Goal: Information Seeking & Learning: Learn about a topic

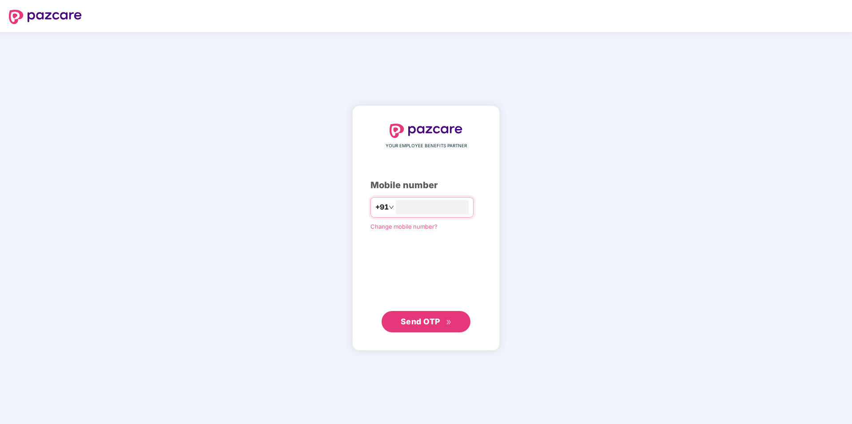
type input "**********"
click at [446, 318] on span "Send OTP" at bounding box center [426, 321] width 51 height 12
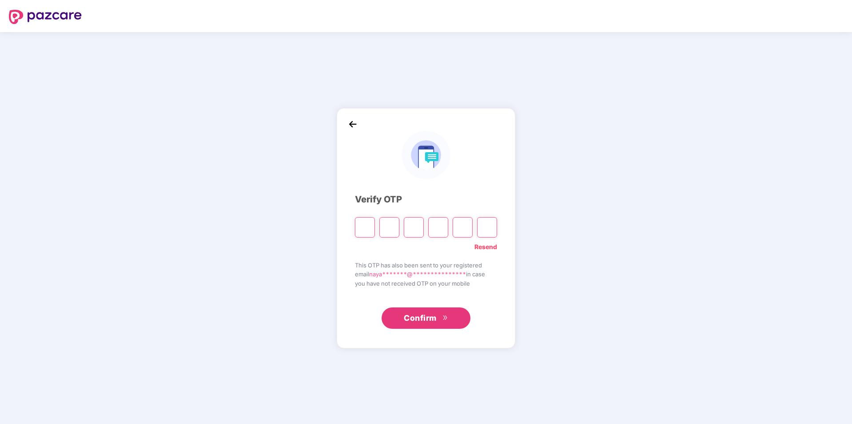
type input "*"
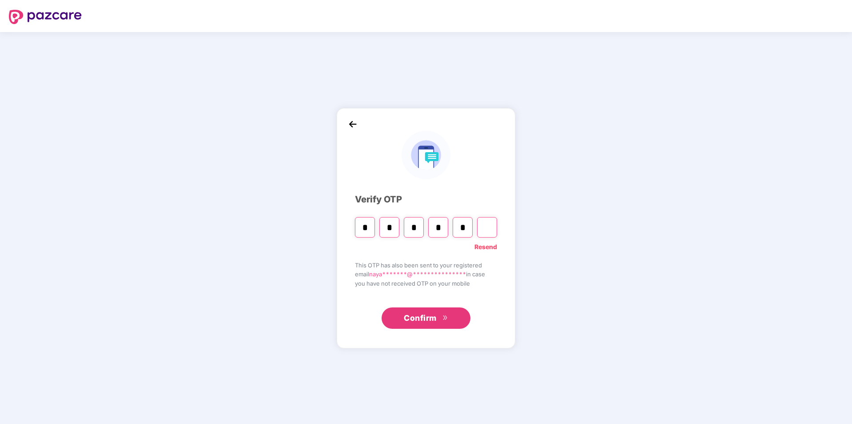
type input "*"
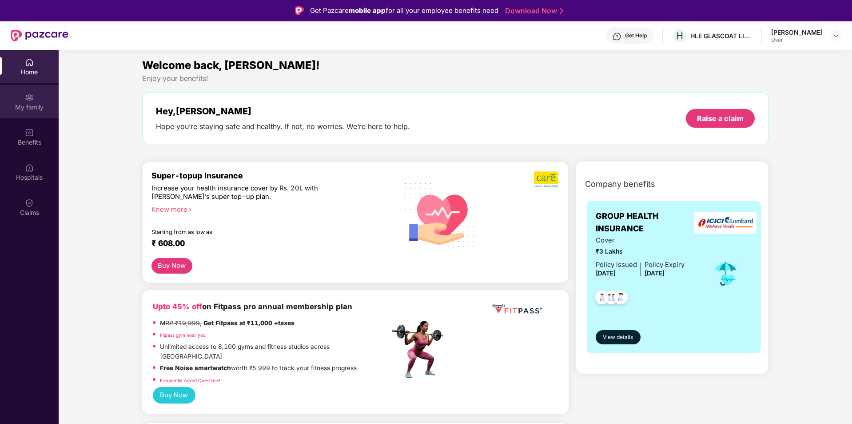
click at [40, 109] on div "My family" at bounding box center [29, 107] width 59 height 9
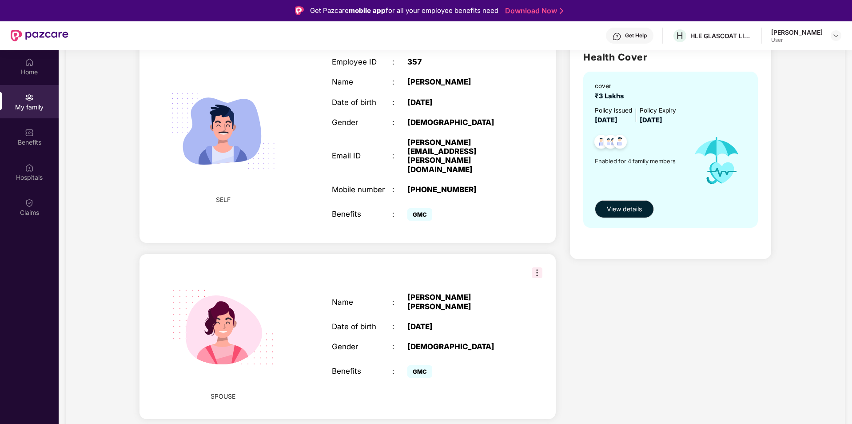
scroll to position [44, 0]
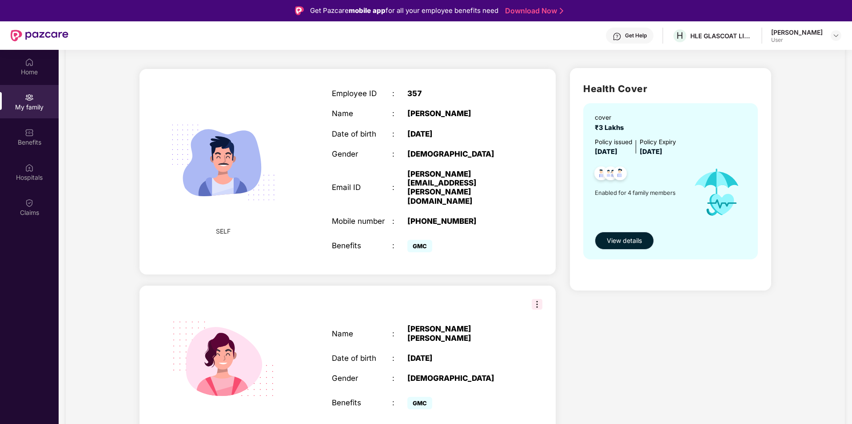
click at [644, 239] on button "View details" at bounding box center [624, 241] width 59 height 18
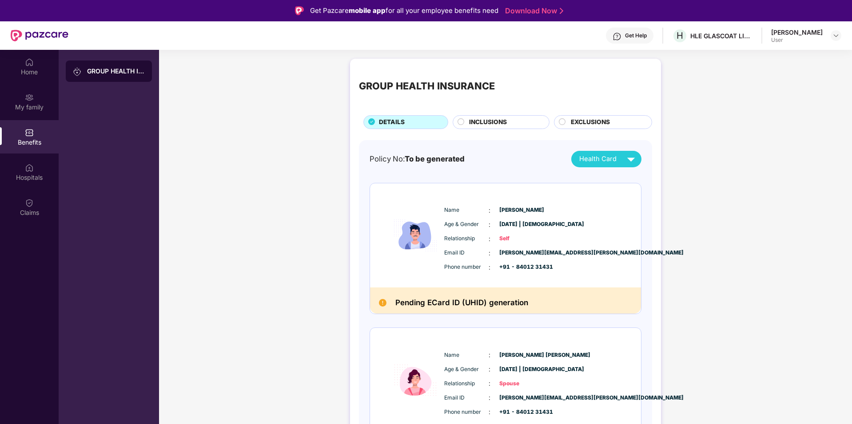
click at [510, 118] on div "INCLUSIONS" at bounding box center [505, 122] width 80 height 11
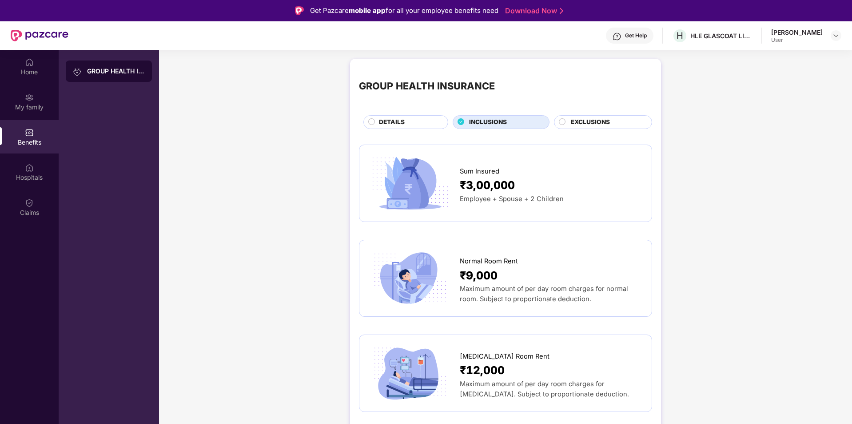
click at [581, 119] on span "EXCLUSIONS" at bounding box center [590, 122] width 39 height 10
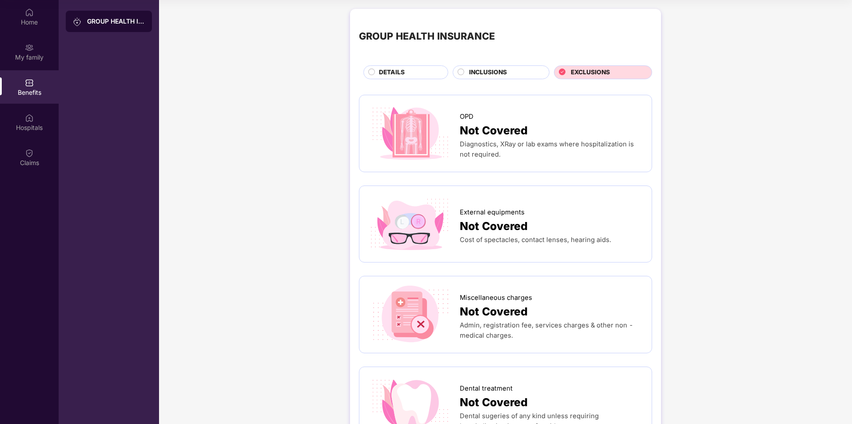
click at [505, 75] on span "INCLUSIONS" at bounding box center [488, 73] width 38 height 10
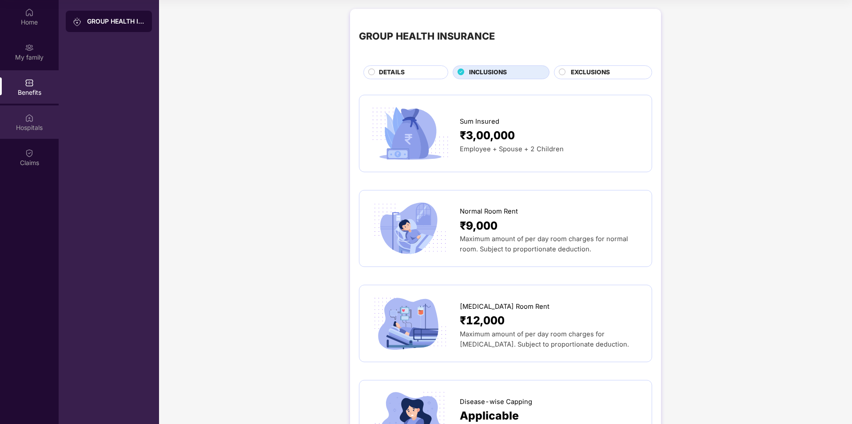
click at [34, 124] on div "Hospitals" at bounding box center [29, 127] width 59 height 9
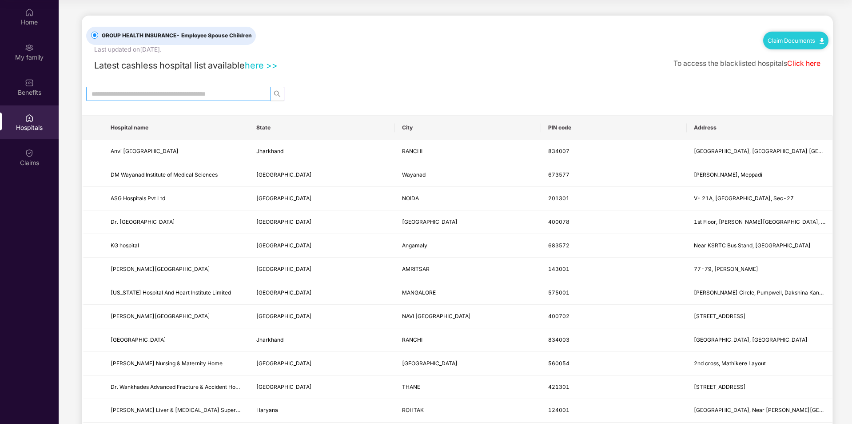
click at [214, 97] on input "text" at bounding box center [175, 94] width 167 height 10
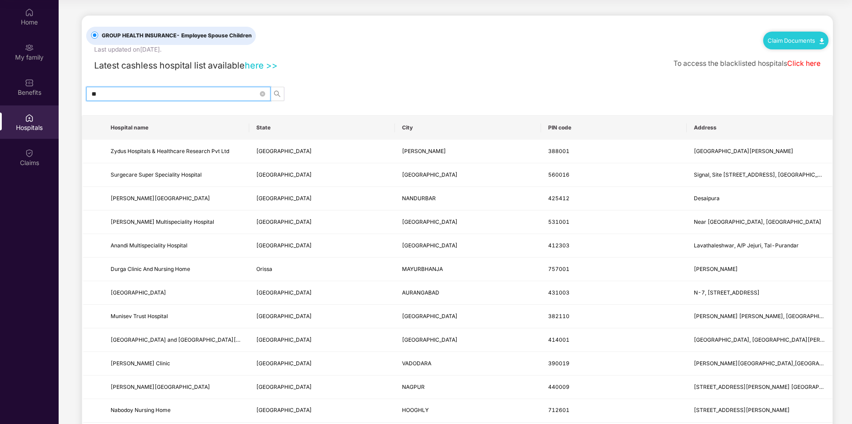
type input "*"
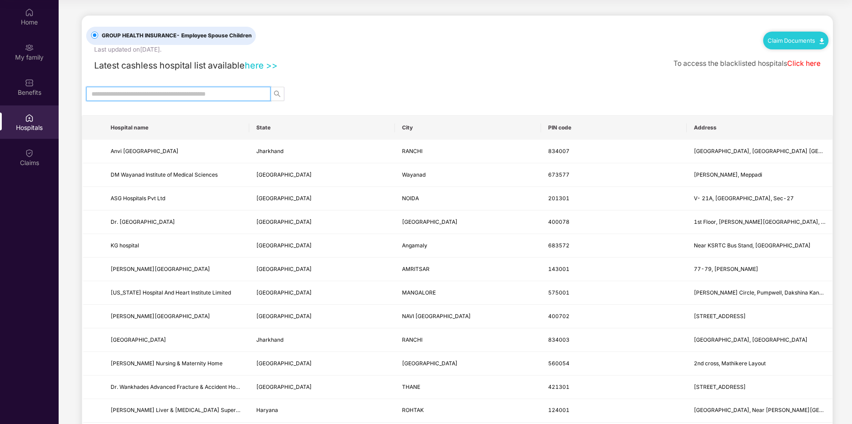
click at [268, 65] on link "here >>" at bounding box center [261, 65] width 33 height 11
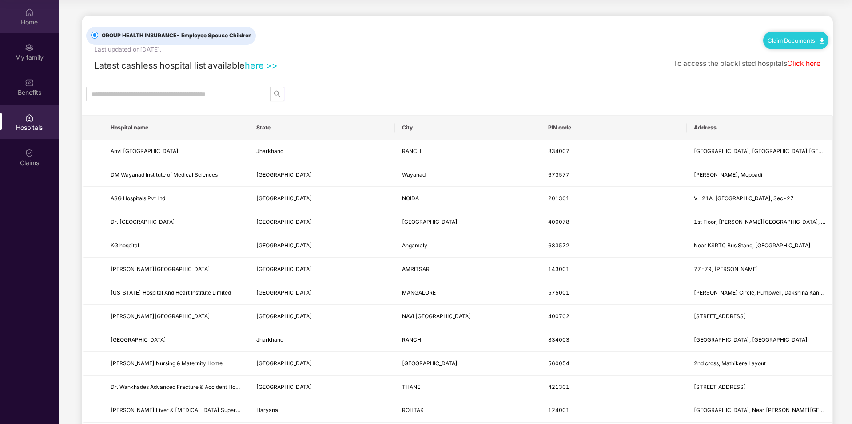
click at [31, 22] on div "Home" at bounding box center [29, 22] width 59 height 9
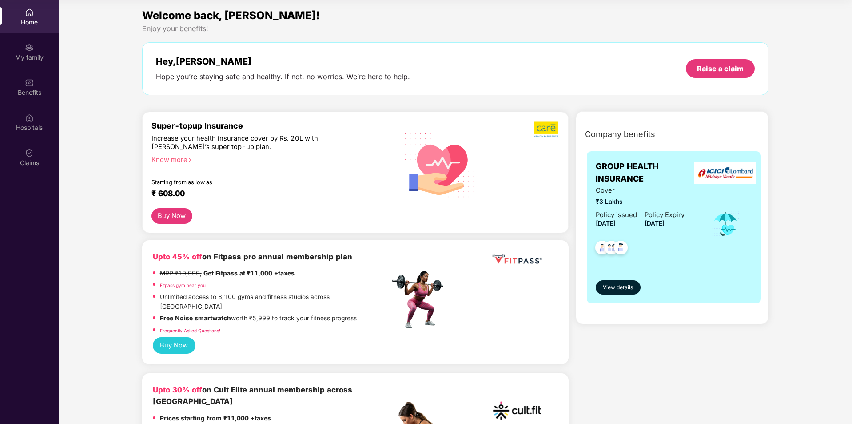
click at [30, 20] on div "Home" at bounding box center [29, 22] width 59 height 9
click at [24, 153] on div "Claims" at bounding box center [29, 156] width 59 height 33
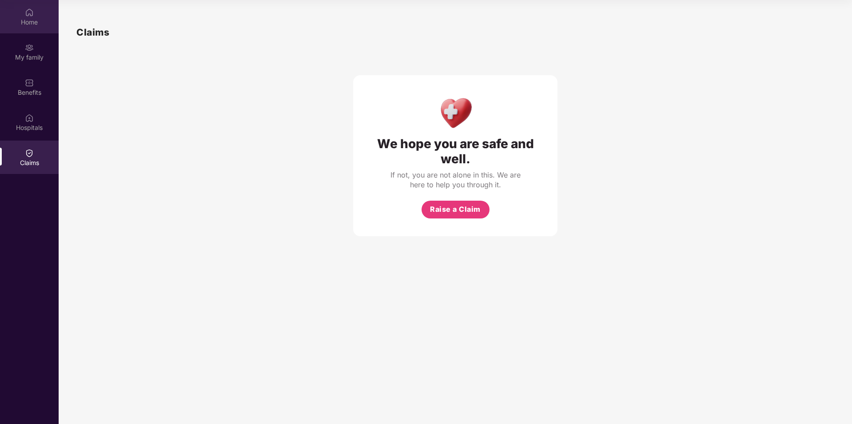
click at [35, 20] on div "Home" at bounding box center [29, 22] width 59 height 9
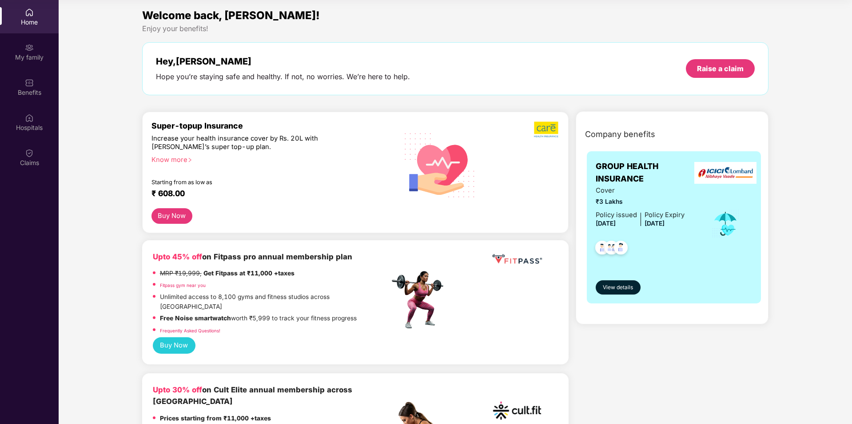
click at [180, 156] on div "Know more" at bounding box center [268, 159] width 233 height 6
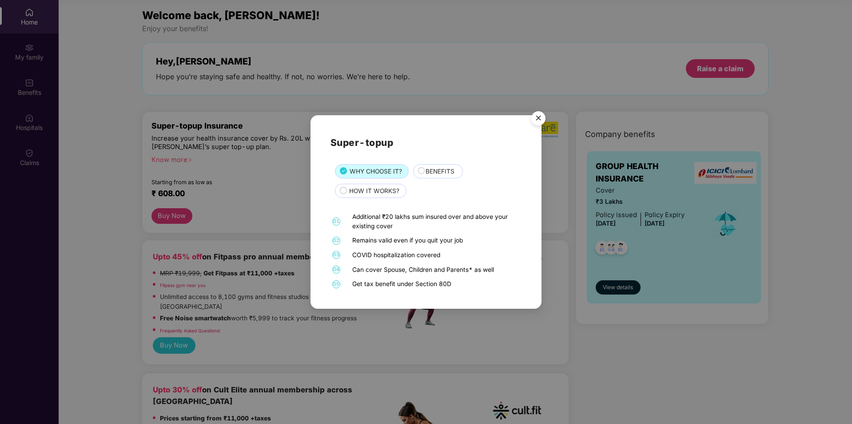
click at [436, 174] on span "BENEFITS" at bounding box center [440, 172] width 29 height 10
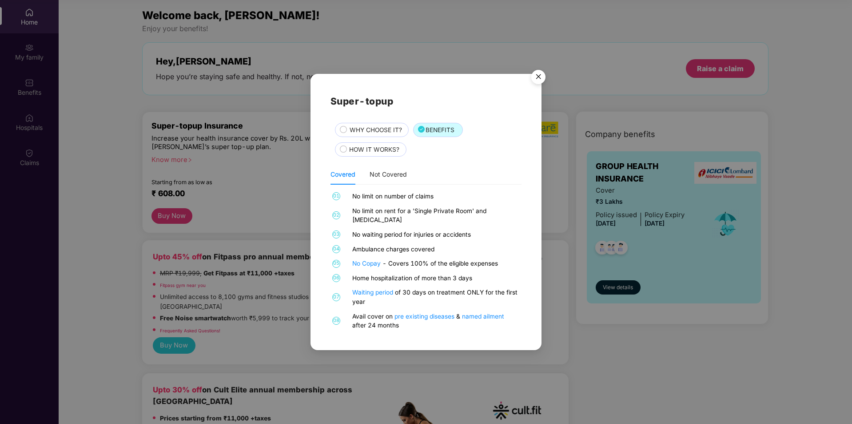
click at [366, 149] on div "HOW IT WORKS?" at bounding box center [371, 149] width 72 height 14
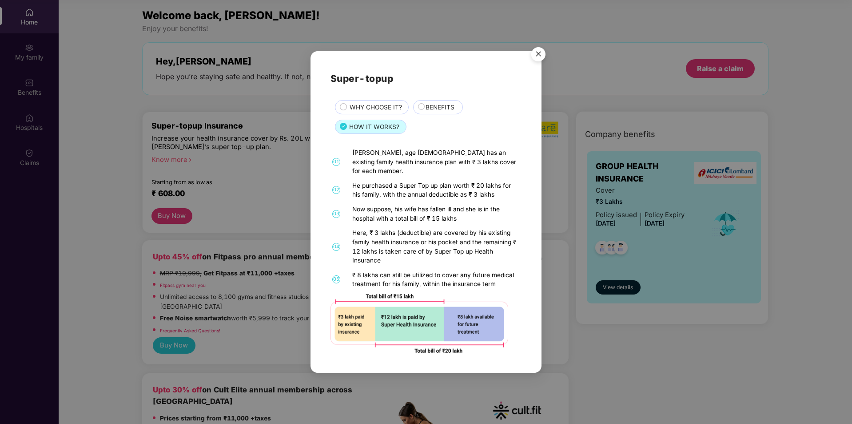
click at [539, 56] on img "Close" at bounding box center [538, 55] width 25 height 25
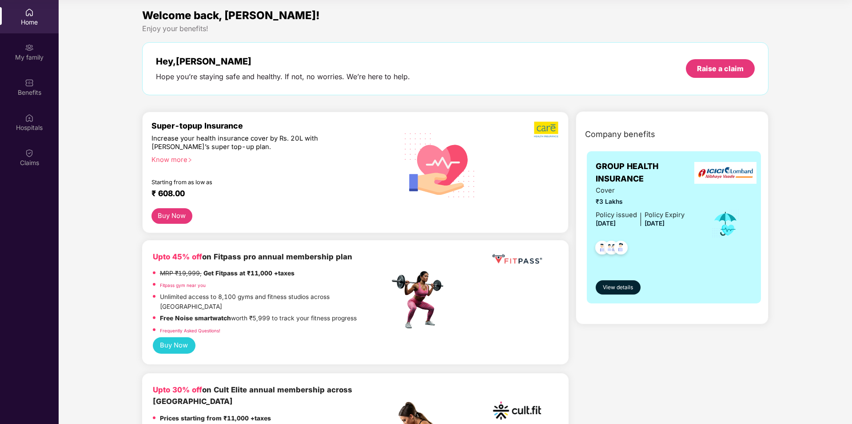
click at [169, 214] on button "Buy Now" at bounding box center [172, 216] width 41 height 16
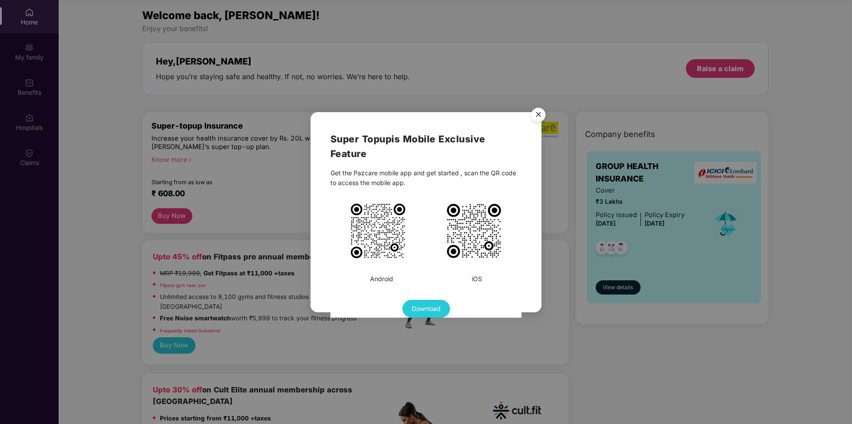
click at [544, 116] on img "Close" at bounding box center [538, 116] width 25 height 25
